Goal: Transaction & Acquisition: Purchase product/service

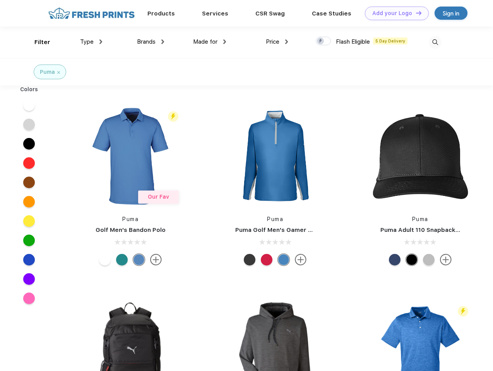
click at [394, 13] on link "Add your Logo Design Tool" at bounding box center [397, 14] width 64 height 14
click at [0, 0] on div "Design Tool" at bounding box center [0, 0] width 0 height 0
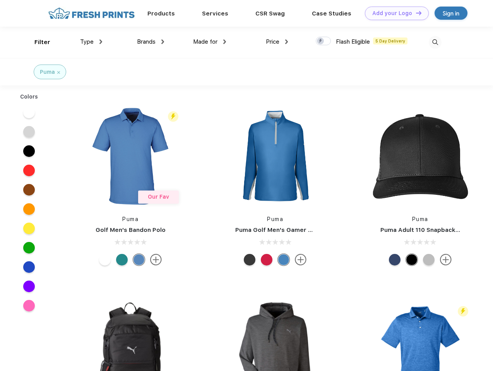
click at [415, 13] on link "Add your Logo Design Tool" at bounding box center [397, 14] width 64 height 14
click at [37, 42] on div "Filter" at bounding box center [42, 42] width 16 height 9
click at [91, 42] on span "Type" at bounding box center [87, 41] width 14 height 7
click at [150, 42] on span "Brands" at bounding box center [146, 41] width 19 height 7
click at [210, 42] on span "Made for" at bounding box center [205, 41] width 24 height 7
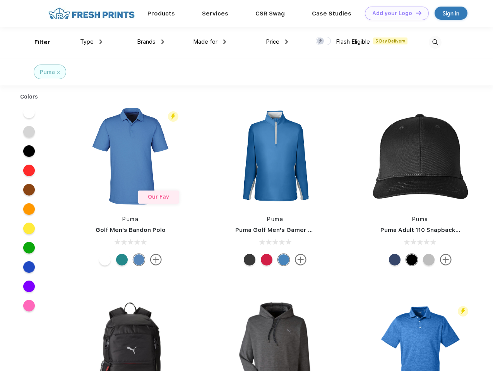
click at [277, 42] on span "Price" at bounding box center [273, 41] width 14 height 7
click at [323, 41] on div at bounding box center [322, 41] width 15 height 9
click at [321, 41] on input "checkbox" at bounding box center [317, 38] width 5 height 5
click at [435, 42] on img at bounding box center [434, 42] width 13 height 13
